Goal: Task Accomplishment & Management: Use online tool/utility

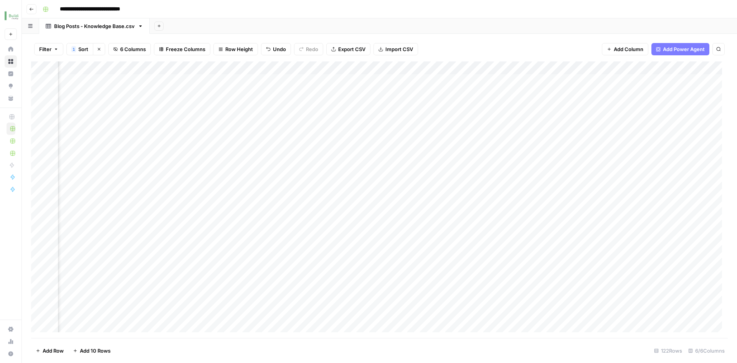
scroll to position [0, 98]
click at [38, 94] on div "Add Column" at bounding box center [379, 200] width 697 height 276
click at [55, 352] on span "Delete 1 Row" at bounding box center [51, 351] width 31 height 8
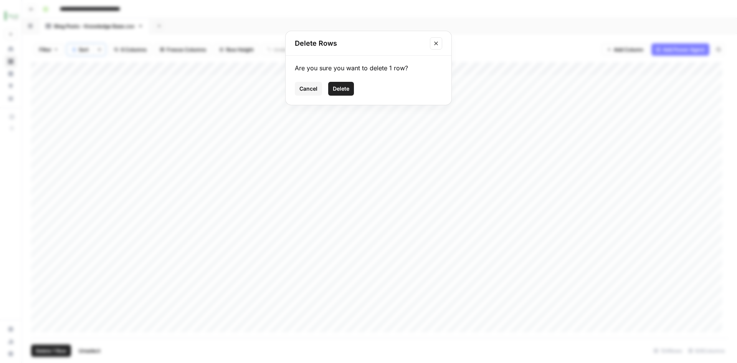
click at [349, 91] on span "Delete" at bounding box center [341, 89] width 17 height 8
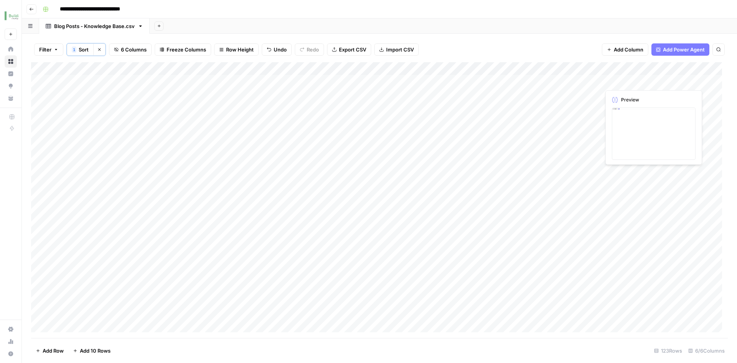
click at [610, 81] on div "Add Column" at bounding box center [379, 200] width 697 height 276
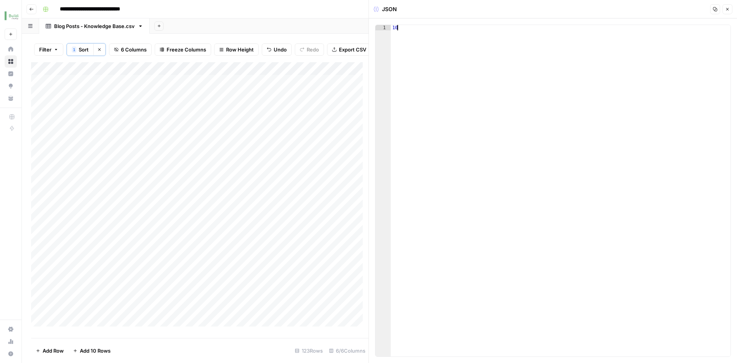
click at [398, 28] on div "10" at bounding box center [561, 196] width 340 height 342
click at [420, 39] on div "15" at bounding box center [561, 196] width 340 height 342
click at [430, 83] on div "15" at bounding box center [561, 196] width 340 height 342
type textarea "**"
click at [413, 11] on div "JSON" at bounding box center [541, 9] width 334 height 8
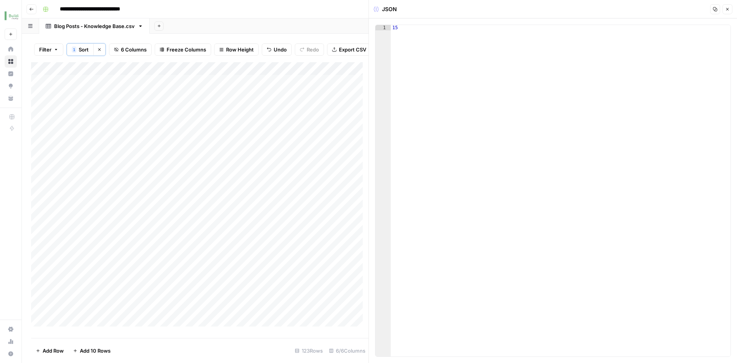
click at [728, 9] on icon "button" at bounding box center [727, 9] width 5 height 5
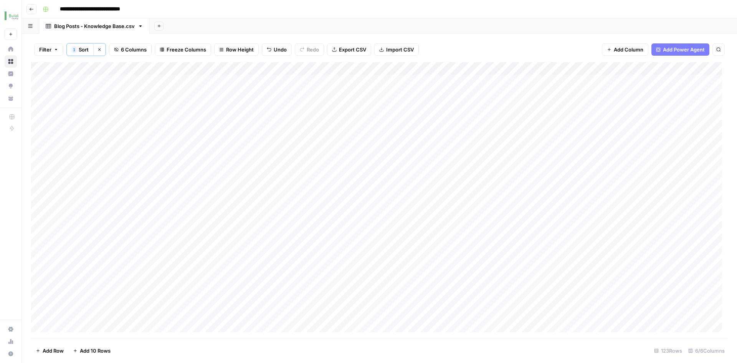
click at [667, 78] on div "Add Column" at bounding box center [379, 200] width 697 height 276
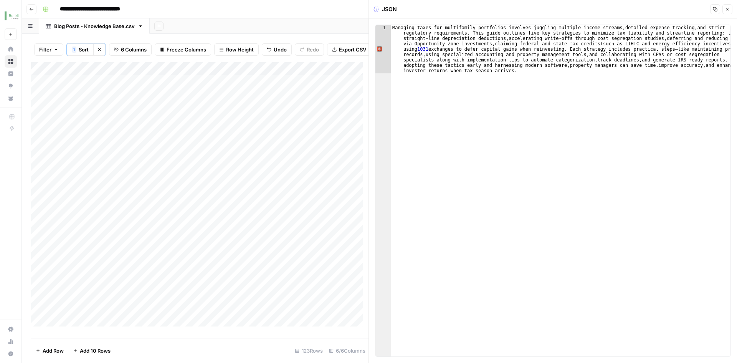
click at [728, 10] on icon "button" at bounding box center [727, 9] width 5 height 5
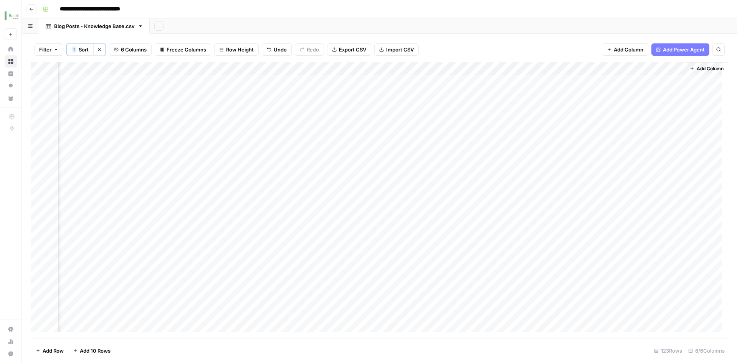
scroll to position [0, 98]
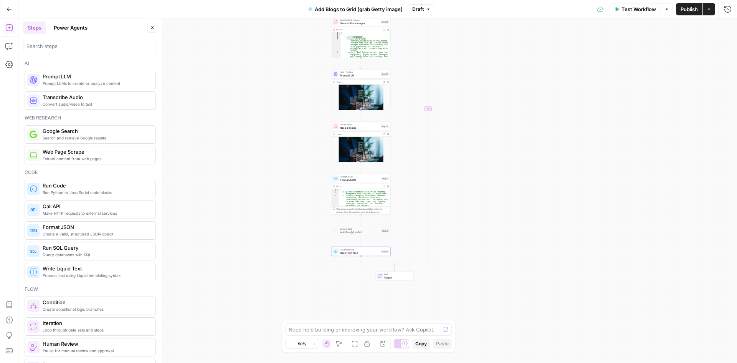
scroll to position [192, 0]
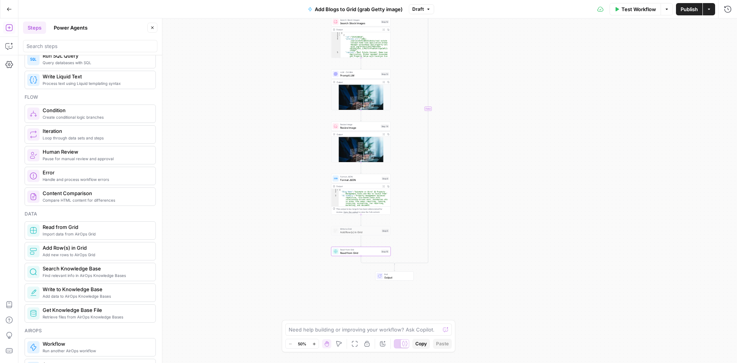
click at [8, 14] on button "Go Back" at bounding box center [9, 9] width 14 height 14
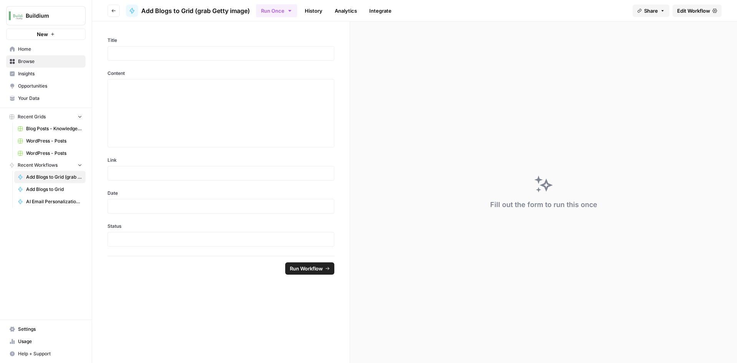
click at [54, 145] on link "WordPress - Posts" at bounding box center [49, 141] width 71 height 12
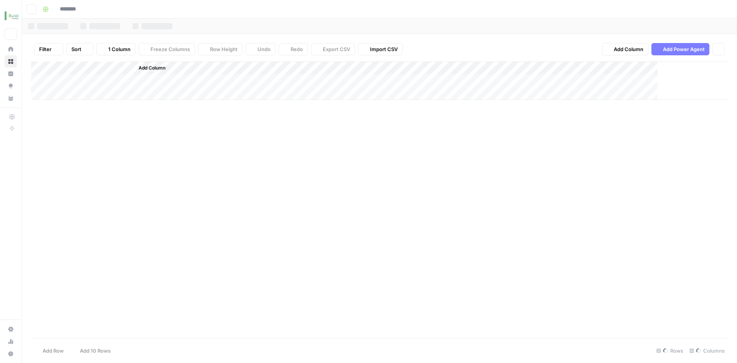
type input "**********"
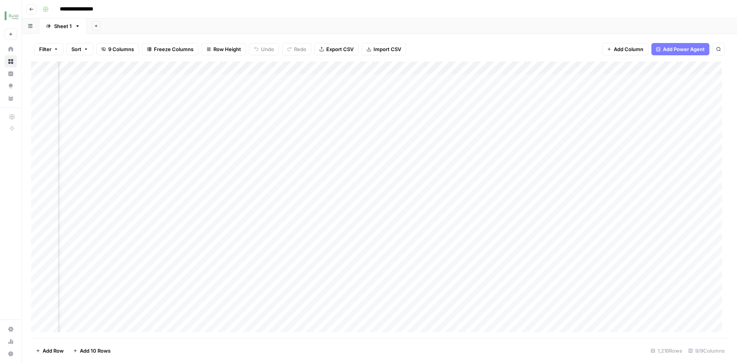
scroll to position [0, 259]
click at [525, 70] on div "Add Column" at bounding box center [379, 199] width 697 height 276
click at [514, 136] on span "Sort Descending" at bounding box center [511, 133] width 67 height 8
